Goal: Task Accomplishment & Management: Manage account settings

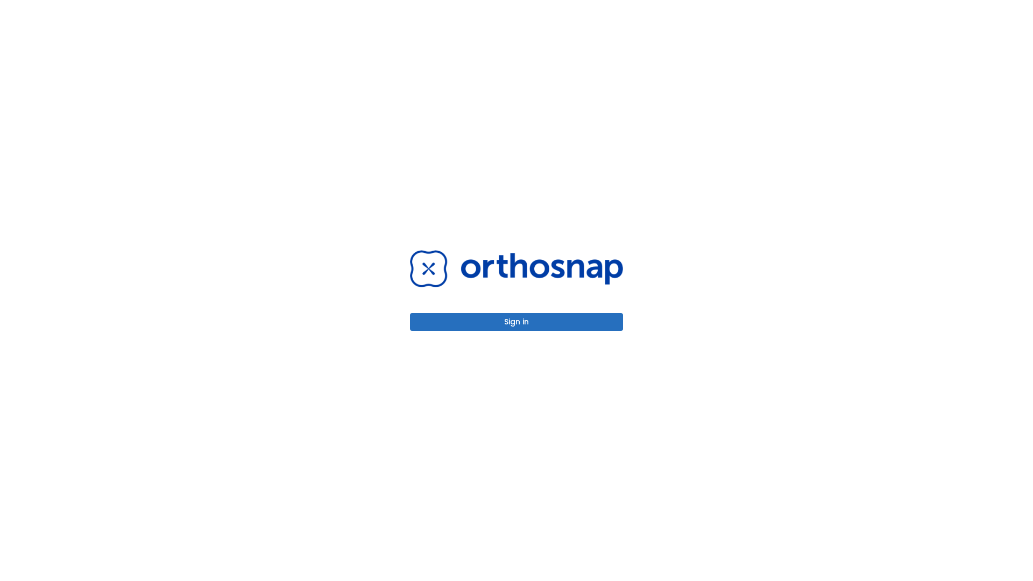
click at [516, 322] on button "Sign in" at bounding box center [516, 322] width 213 height 18
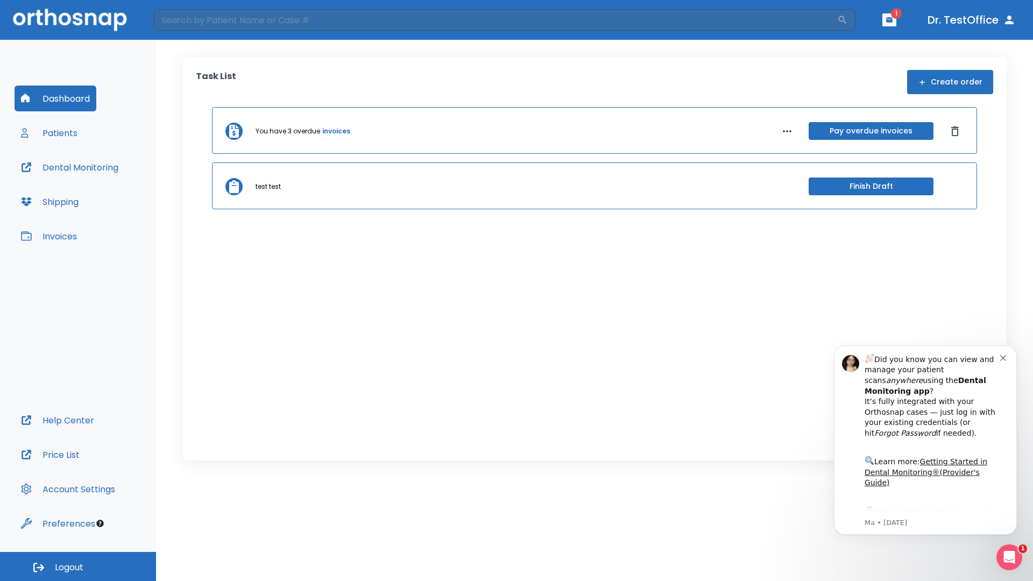
click at [78, 566] on span "Logout" at bounding box center [69, 568] width 29 height 12
